Goal: Information Seeking & Learning: Understand process/instructions

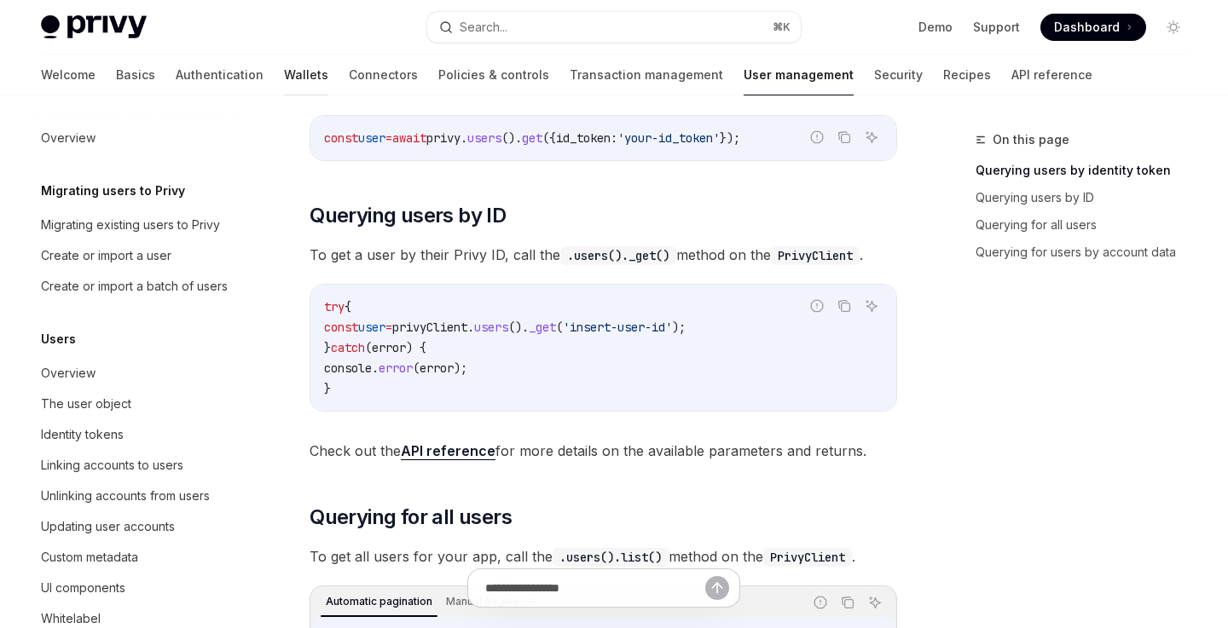
click at [284, 73] on link "Wallets" at bounding box center [306, 75] width 44 height 41
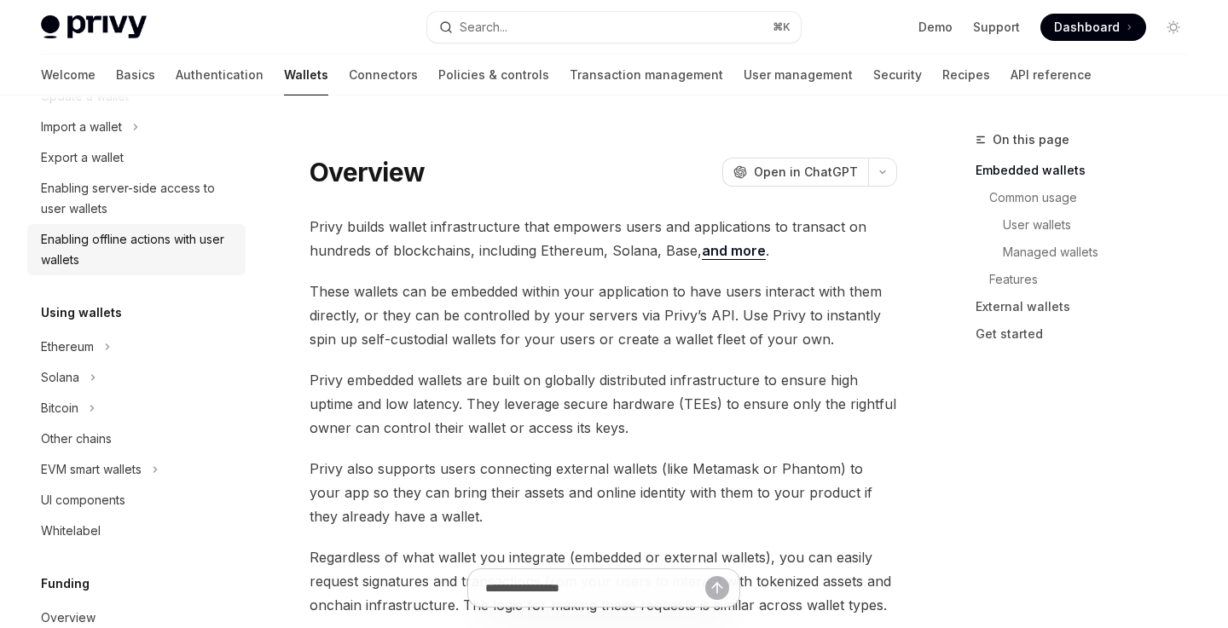
scroll to position [250, 0]
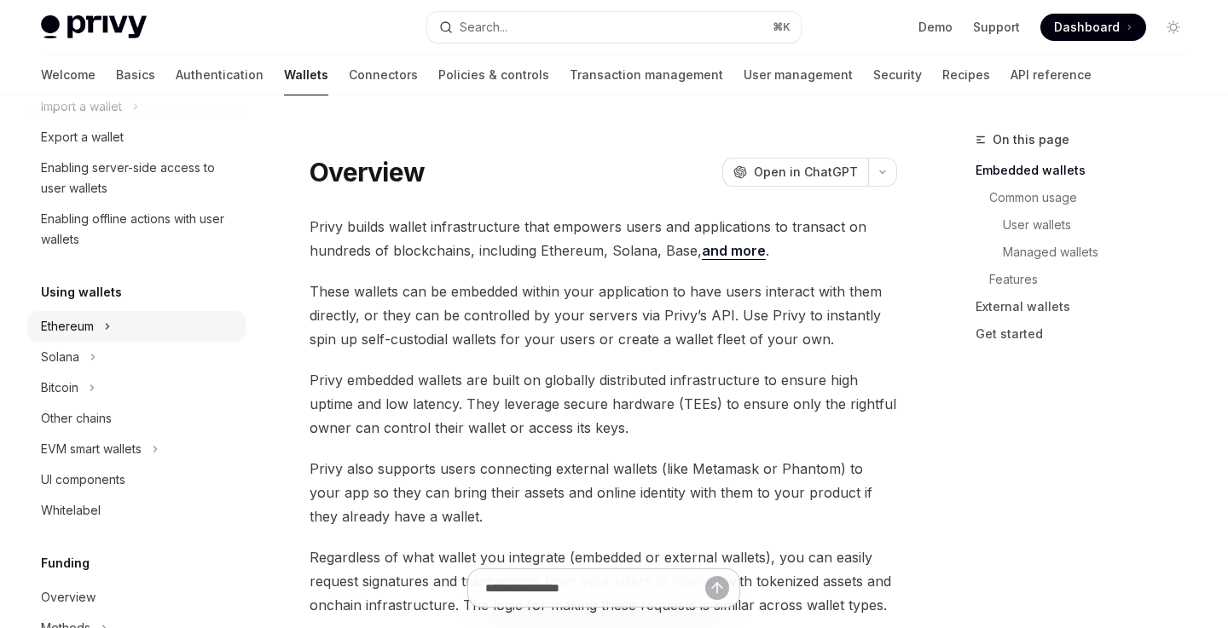
click at [124, 325] on div "Ethereum" at bounding box center [136, 326] width 218 height 31
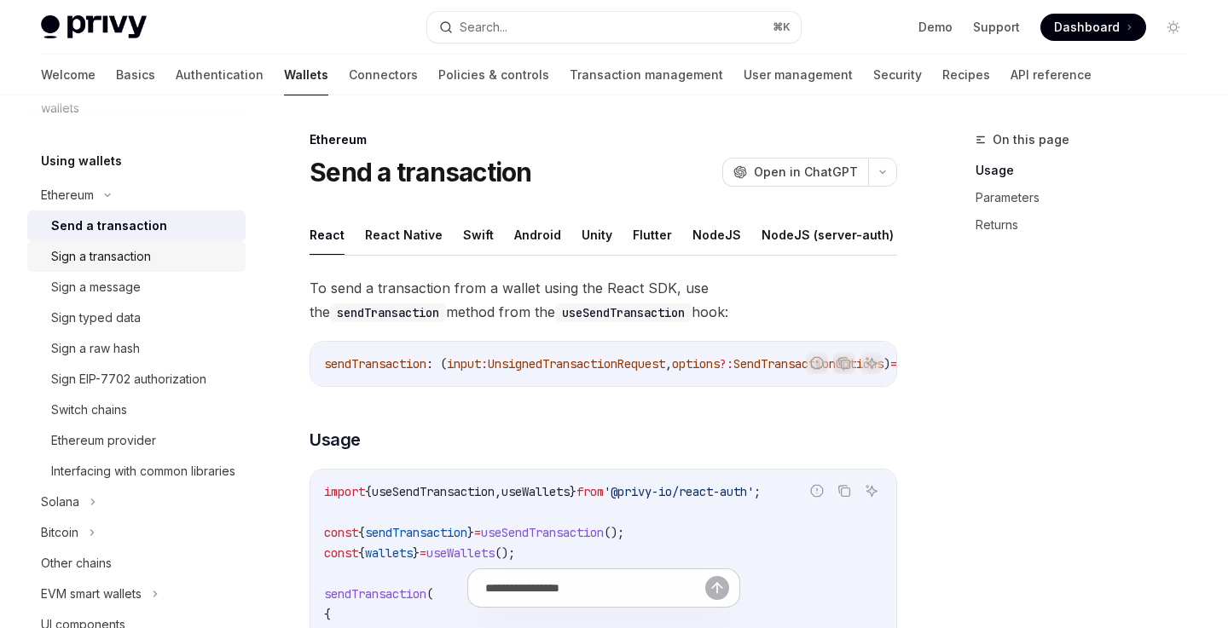
scroll to position [382, 0]
click at [144, 230] on div "Send a transaction" at bounding box center [109, 225] width 116 height 20
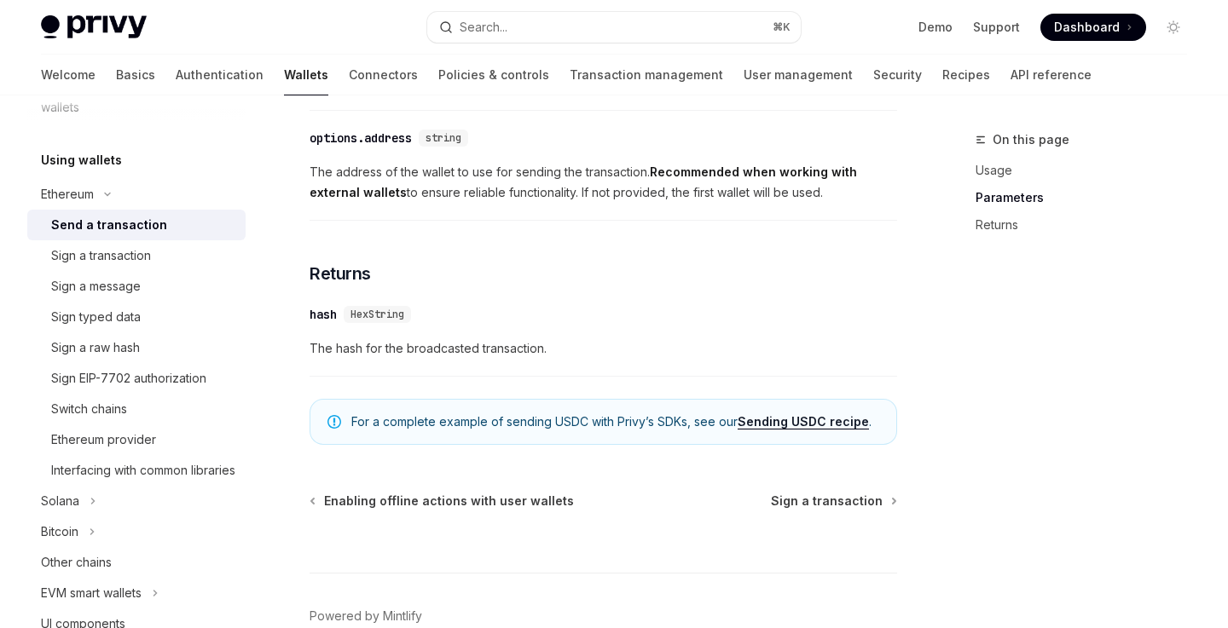
scroll to position [1202, 0]
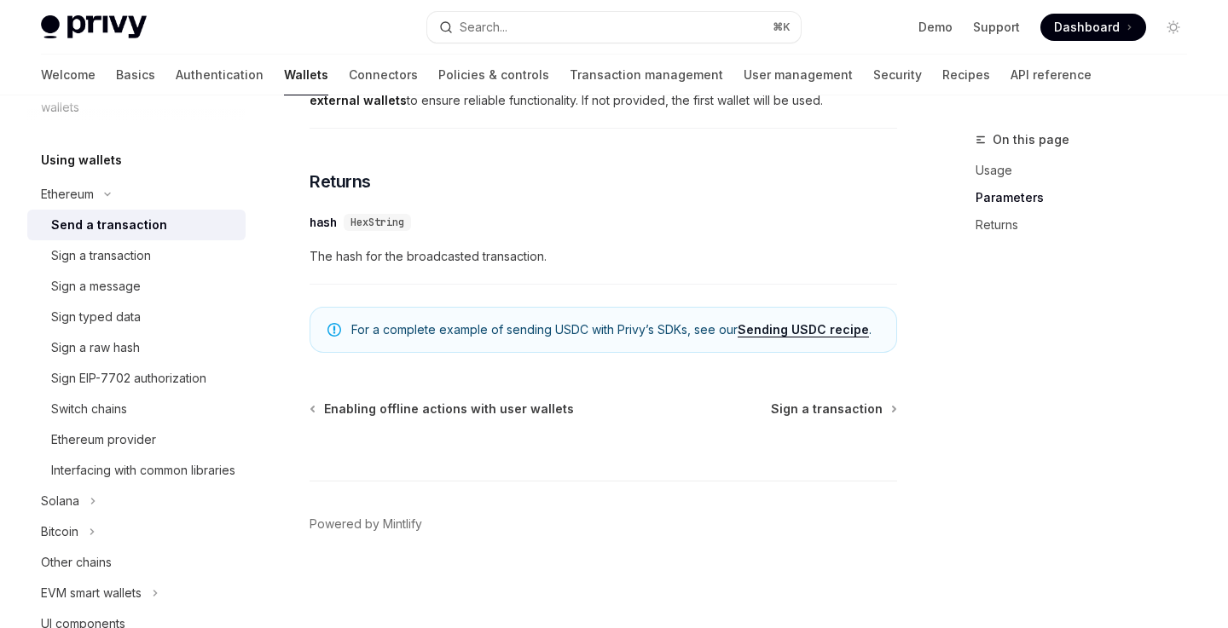
click at [807, 332] on link "Sending USDC recipe" at bounding box center [802, 329] width 131 height 15
type textarea "*"
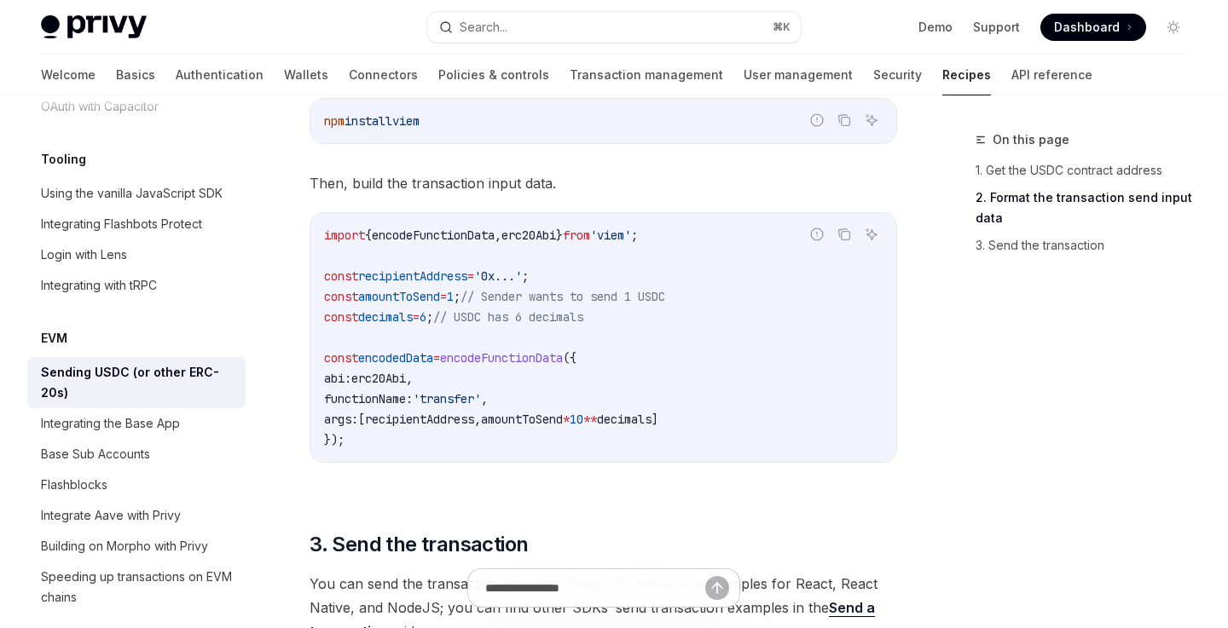
scroll to position [893, 0]
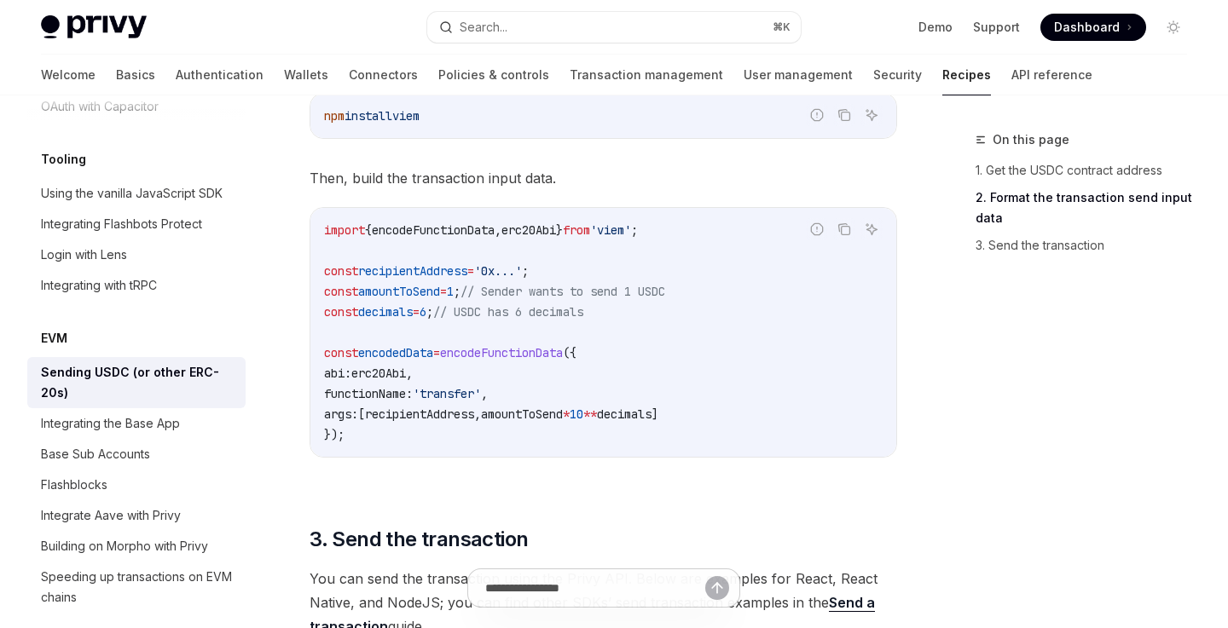
click at [556, 228] on span "erc20Abi" at bounding box center [528, 229] width 55 height 15
click at [685, 230] on code "import { encodeFunctionData , erc20Abi } from 'viem' ; const recipientAddress =…" at bounding box center [603, 332] width 558 height 225
drag, startPoint x: 698, startPoint y: 231, endPoint x: 325, endPoint y: 230, distance: 373.4
click at [324, 230] on code "import { encodeFunctionData , erc20Abi } from 'viem' ; const recipientAddress =…" at bounding box center [603, 332] width 558 height 225
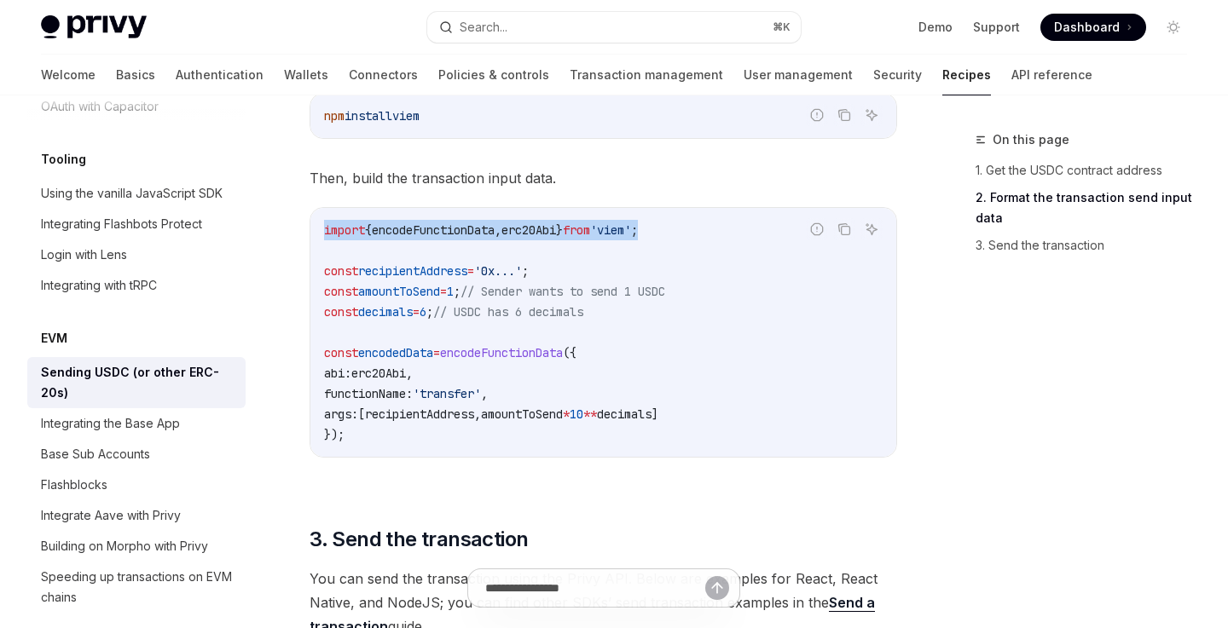
copy span "import { encodeFunctionData , erc20Abi } from 'viem' ;"
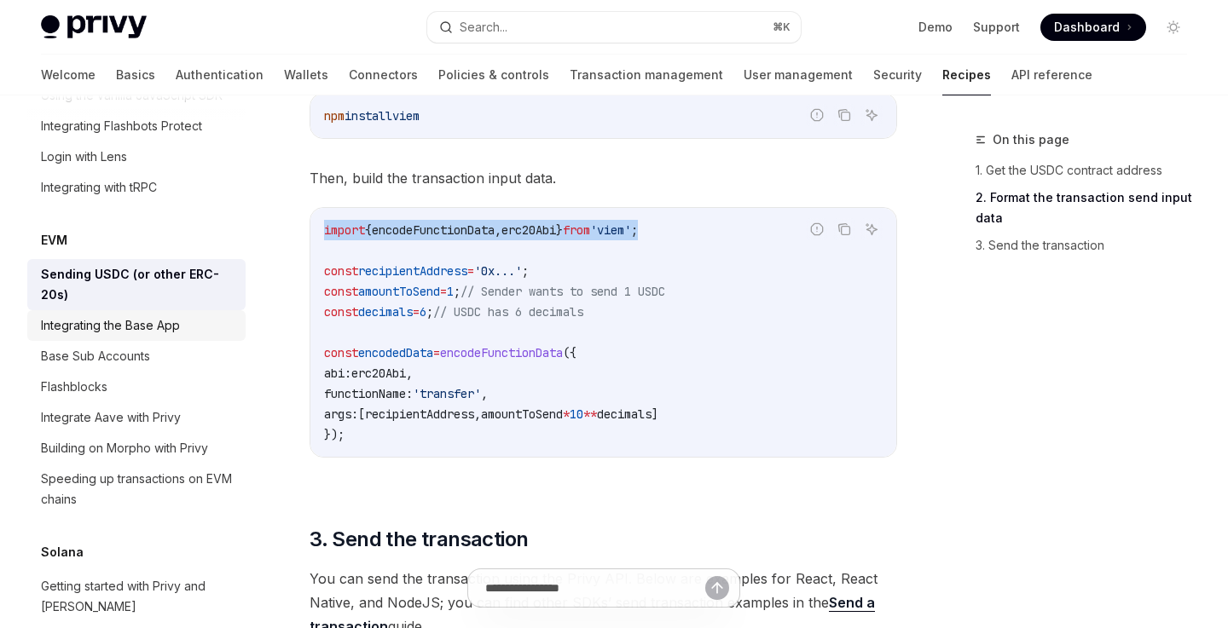
scroll to position [2301, 0]
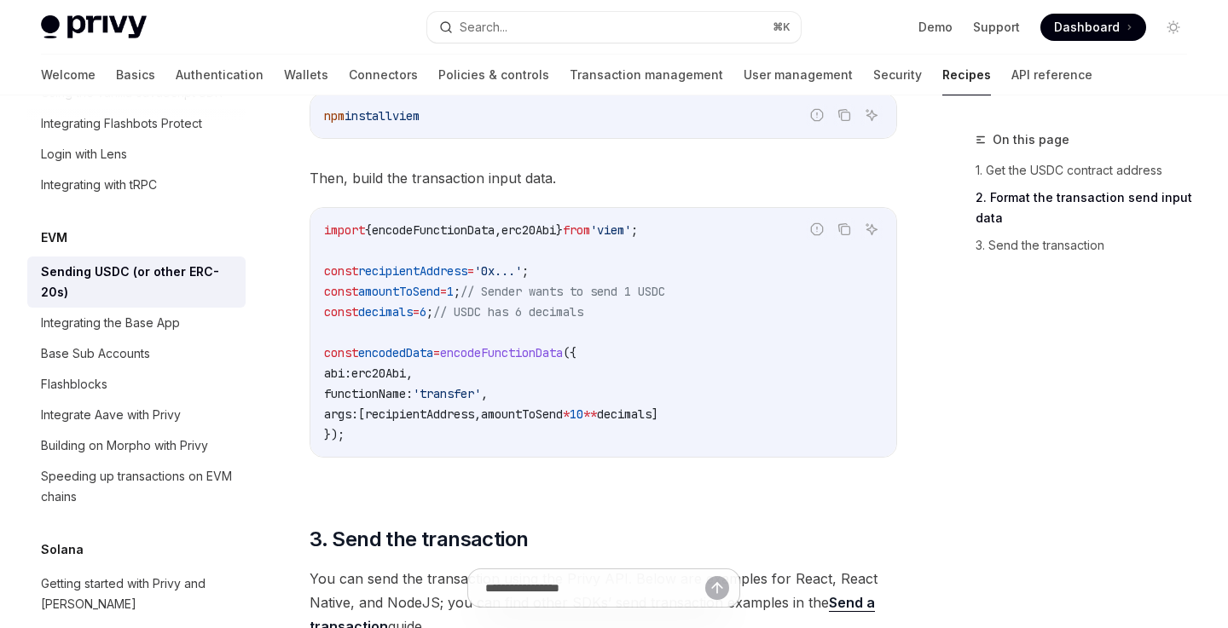
click at [628, 344] on code "import { encodeFunctionData , erc20Abi } from 'viem' ; const recipientAddress =…" at bounding box center [603, 332] width 558 height 225
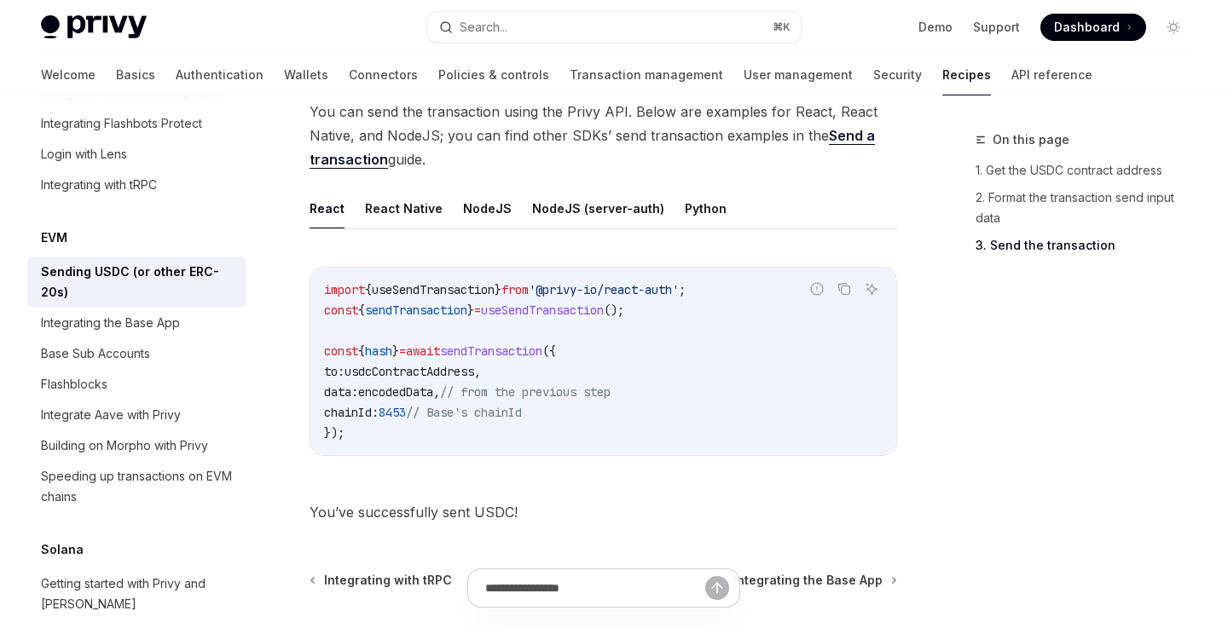
scroll to position [1361, 0]
